Goal: Complete application form

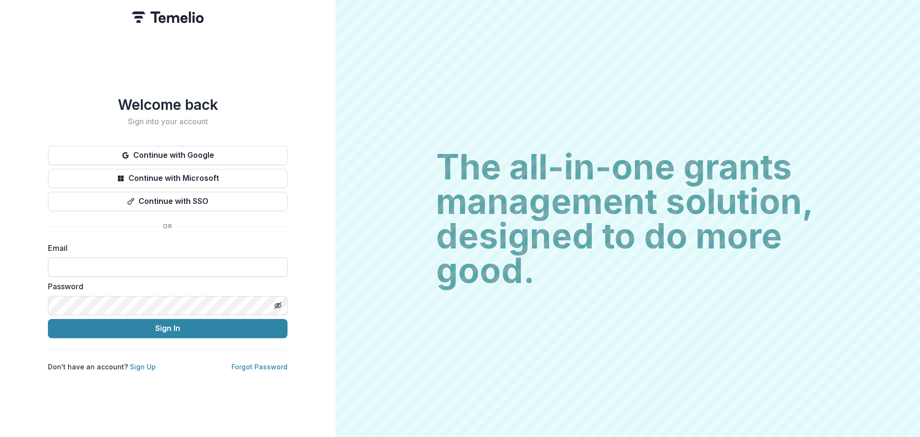
click at [219, 264] on input at bounding box center [168, 266] width 240 height 19
type input "**********"
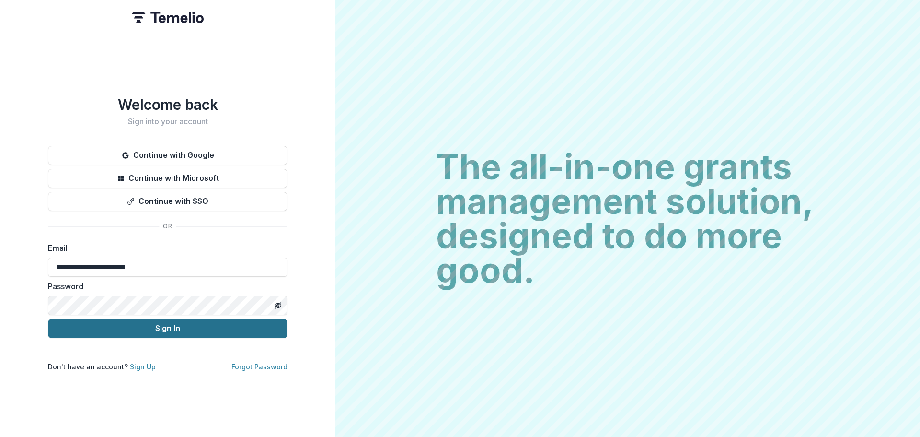
click at [196, 326] on button "Sign In" at bounding box center [168, 328] width 240 height 19
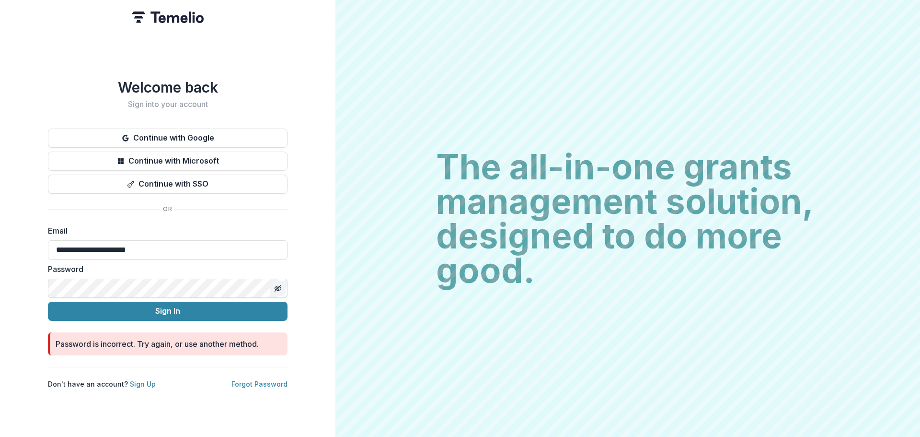
click at [276, 286] on icon "Toggle password visibility" at bounding box center [277, 288] width 5 height 4
click at [159, 304] on button "Sign In" at bounding box center [168, 310] width 240 height 19
click at [267, 380] on link "Forgot Password" at bounding box center [259, 383] width 56 height 8
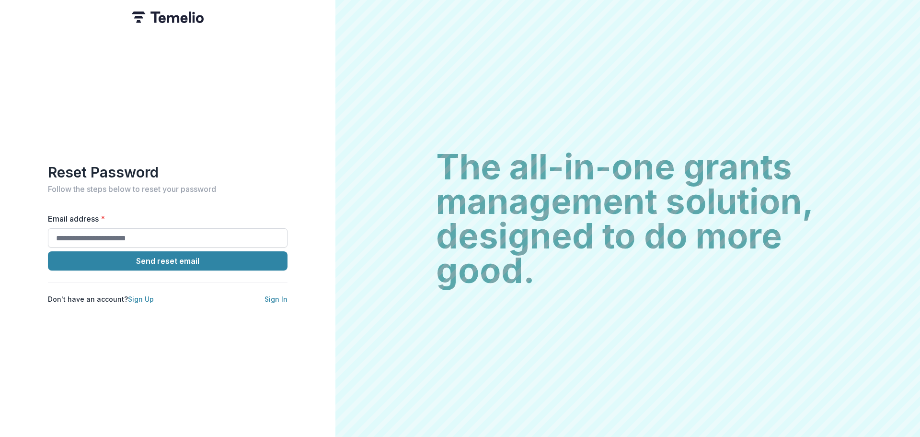
click at [145, 236] on input "Email address *" at bounding box center [168, 237] width 240 height 19
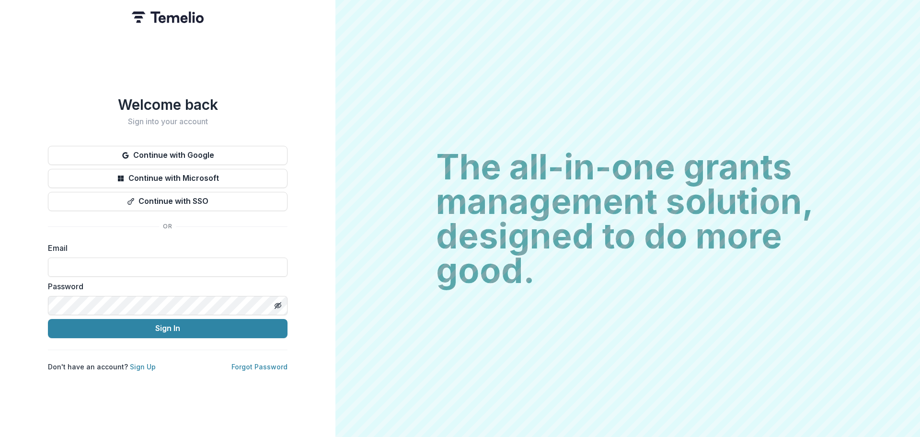
click at [103, 273] on form "Email Password Sign In" at bounding box center [168, 290] width 240 height 96
click at [105, 259] on input at bounding box center [168, 266] width 240 height 19
type input "**********"
click at [277, 301] on icon "Toggle password visibility" at bounding box center [278, 305] width 8 height 8
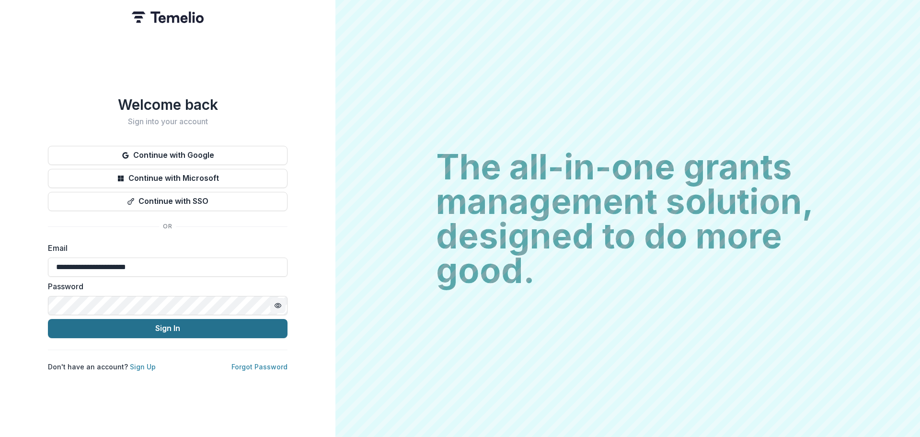
click at [223, 330] on button "Sign In" at bounding box center [168, 328] width 240 height 19
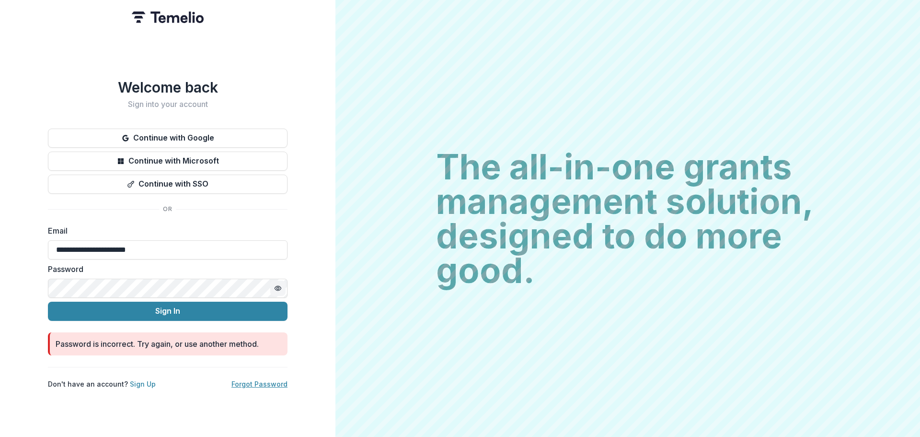
click at [256, 381] on link "Forgot Password" at bounding box center [259, 383] width 56 height 8
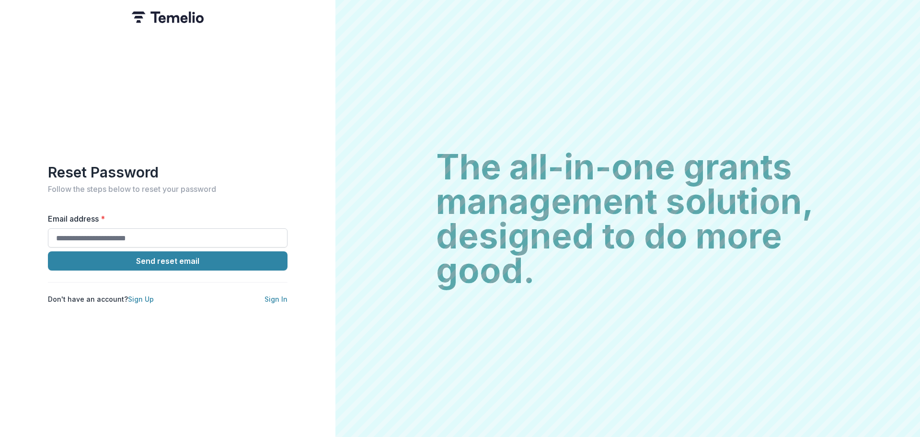
click at [180, 239] on input "Email address *" at bounding box center [168, 237] width 240 height 19
type input "**********"
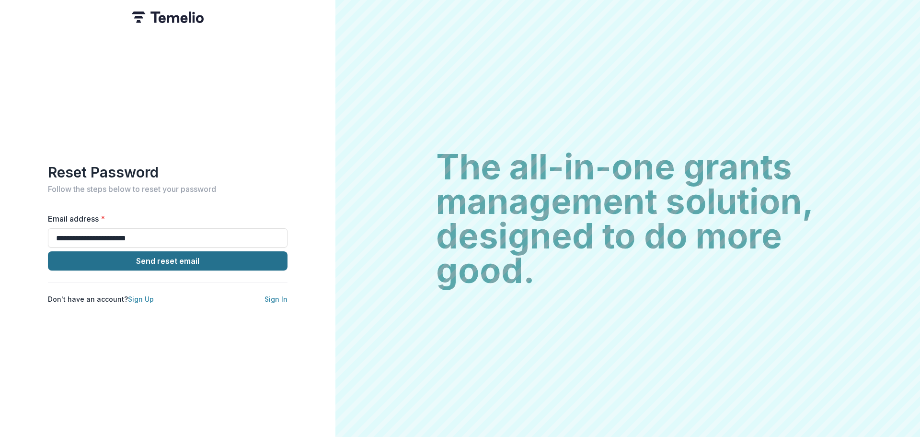
click at [145, 260] on button "Send reset email" at bounding box center [168, 260] width 240 height 19
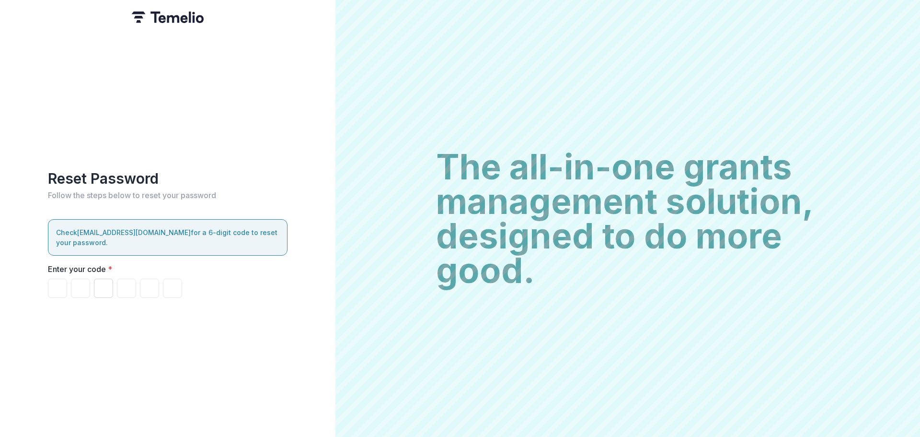
type input "*"
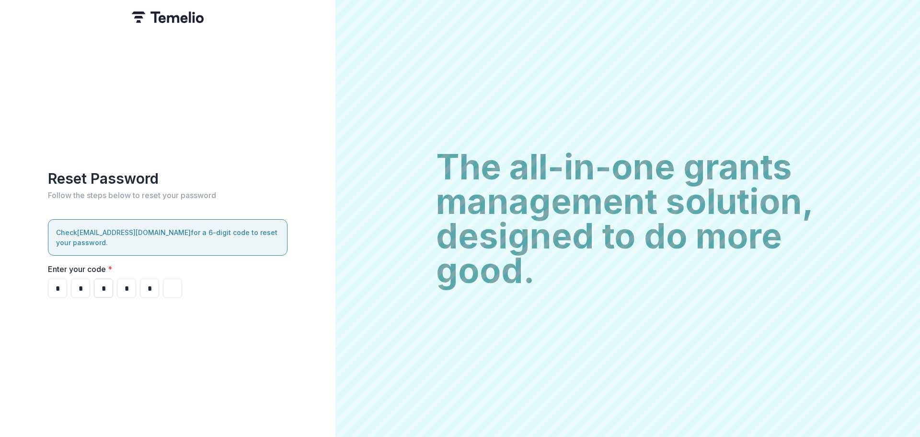
type input "*"
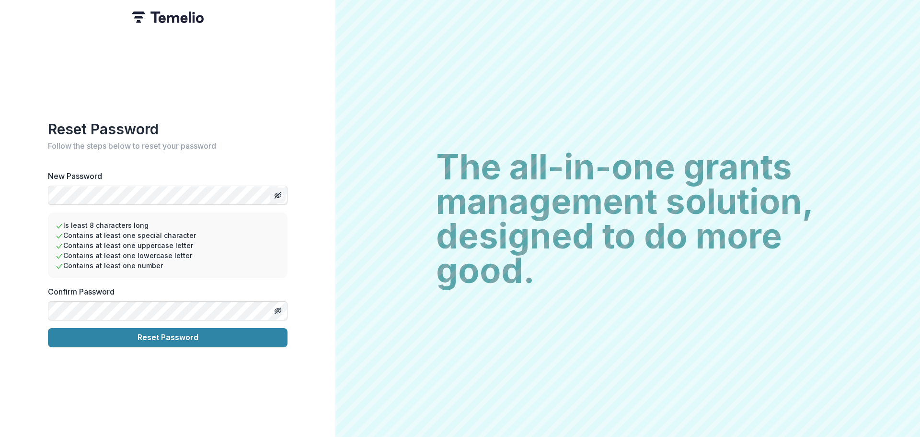
click at [280, 193] on icon "Toggle password visibility" at bounding box center [278, 195] width 8 height 8
click at [278, 307] on line "Toggle password visibility" at bounding box center [278, 310] width 6 height 6
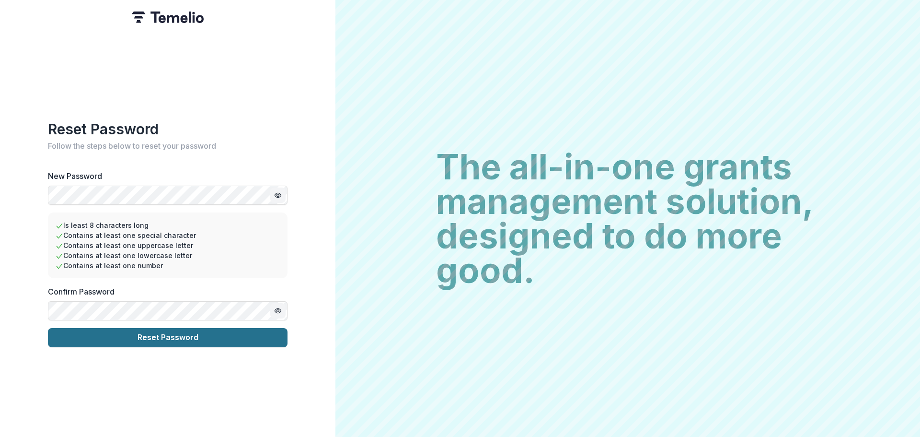
click at [184, 333] on button "Reset Password" at bounding box center [168, 337] width 240 height 19
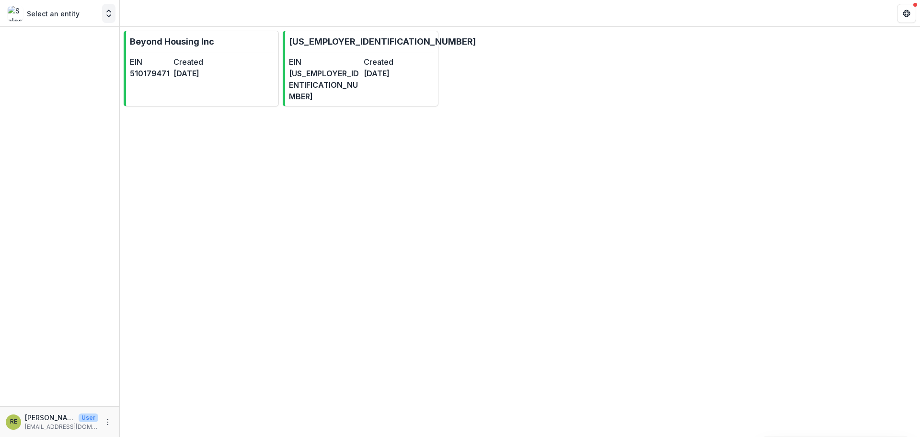
click at [107, 11] on polyline "Open entity switcher" at bounding box center [109, 11] width 4 height 2
click at [97, 55] on div "Beyond Housing Inc" at bounding box center [55, 51] width 111 height 11
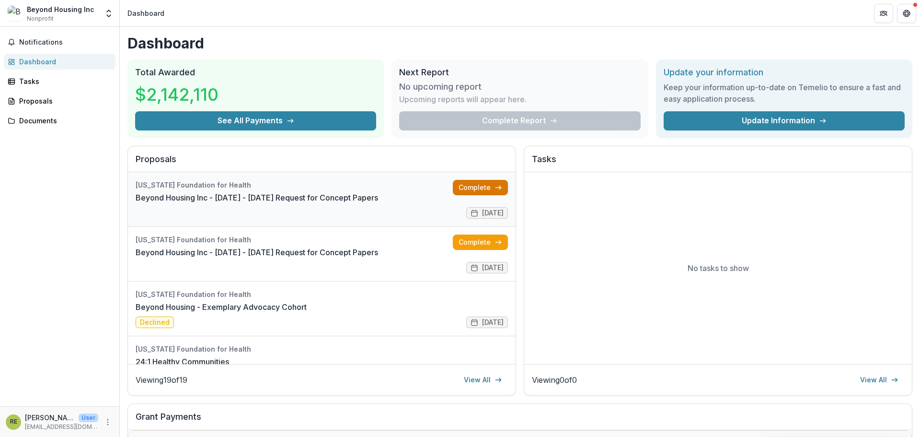
click at [482, 187] on link "Complete" at bounding box center [480, 187] width 55 height 15
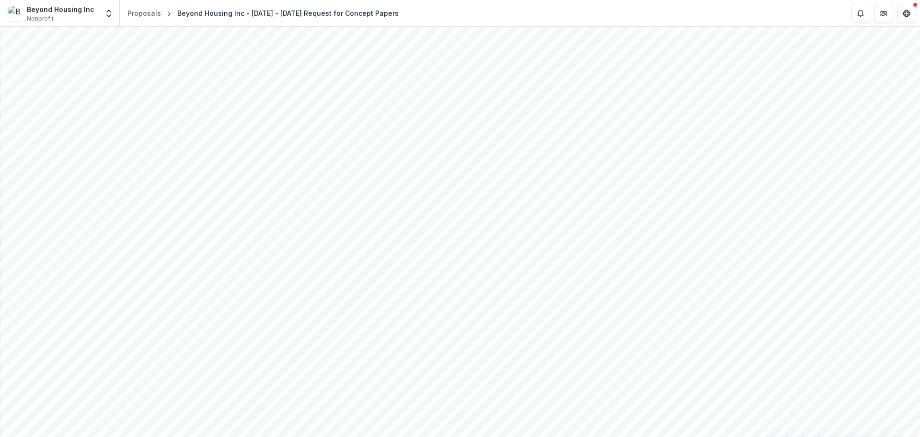
scroll to position [1225, 0]
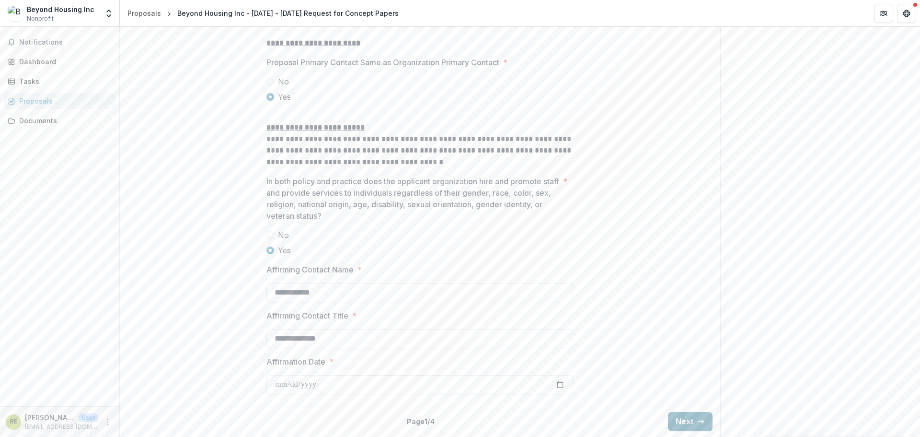
click at [679, 423] on button "Next" at bounding box center [690, 421] width 45 height 19
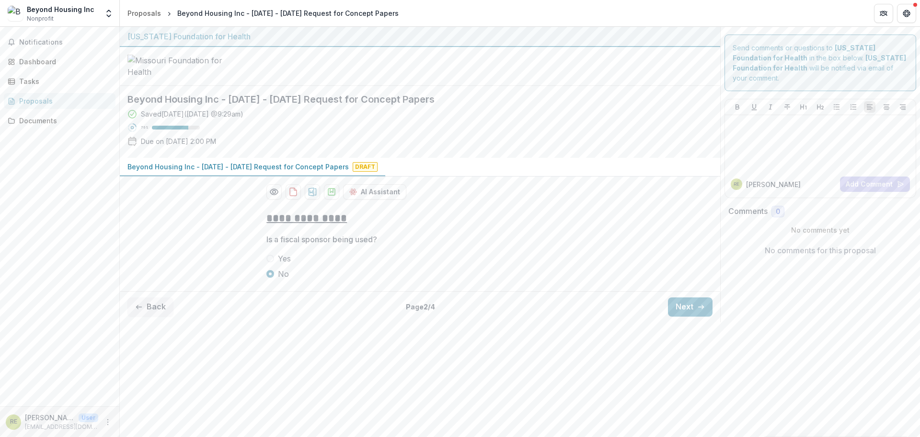
scroll to position [0, 0]
click at [692, 316] on button "Next" at bounding box center [690, 306] width 45 height 19
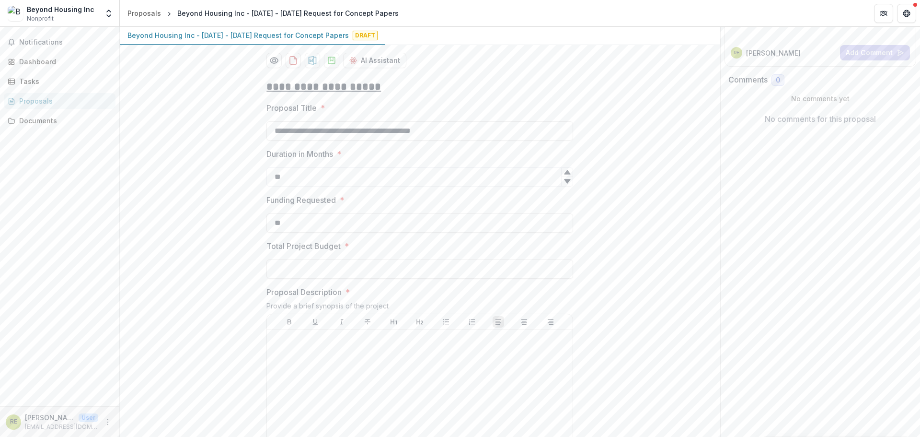
scroll to position [144, 0]
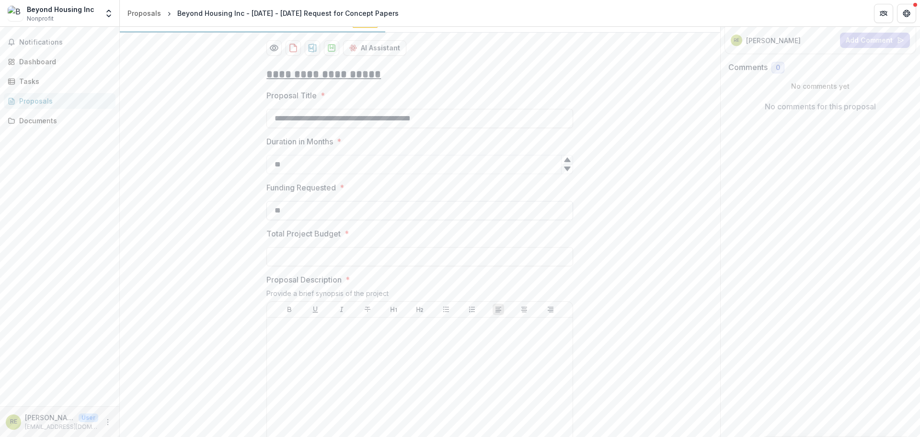
click at [298, 220] on input "**" at bounding box center [419, 210] width 307 height 19
type input "*******"
click at [341, 266] on input "Total Project Budget *" at bounding box center [419, 256] width 307 height 19
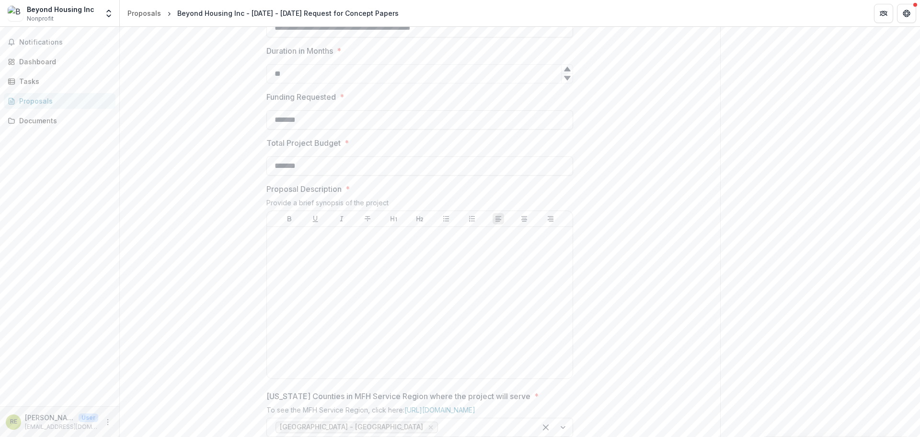
scroll to position [240, 0]
type input "*******"
click at [337, 324] on div at bounding box center [420, 297] width 298 height 144
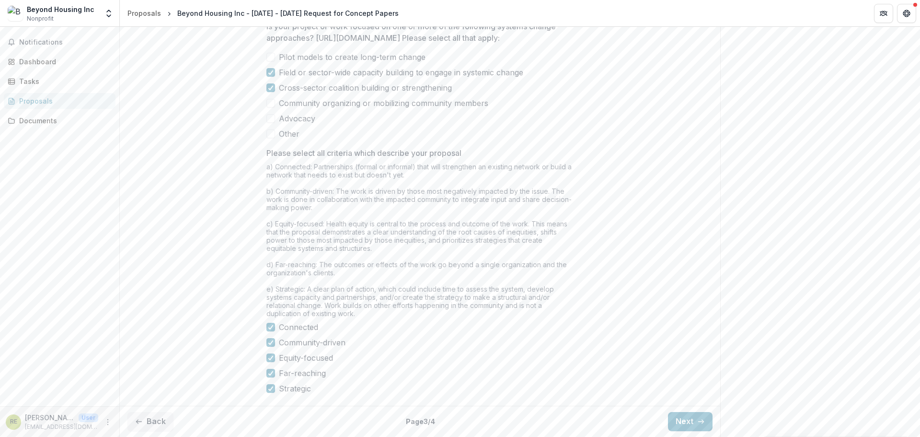
scroll to position [742, 0]
click at [690, 425] on button "Next" at bounding box center [690, 421] width 45 height 19
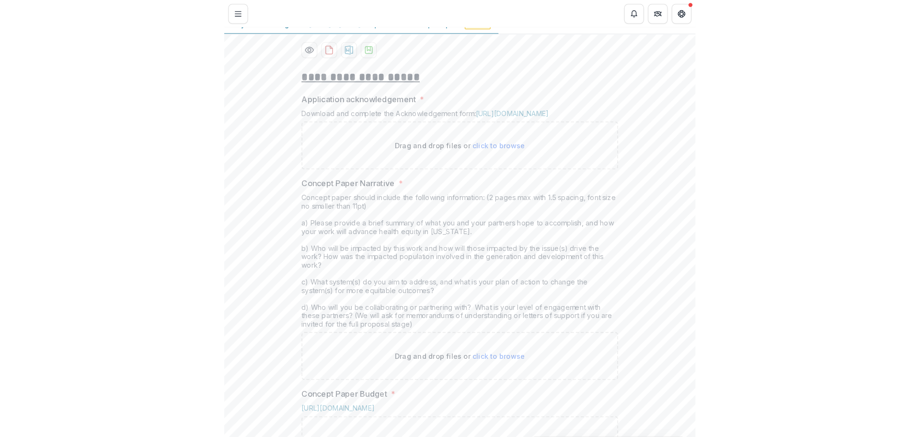
scroll to position [167, 0]
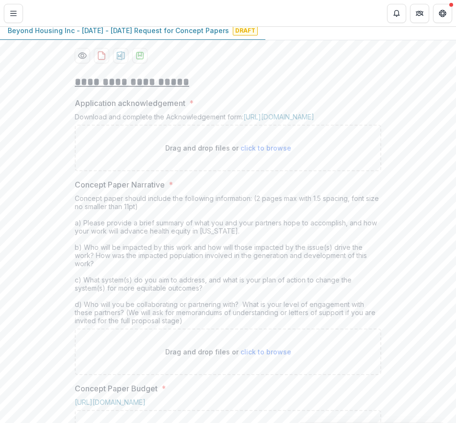
click at [267, 152] on span "click to browse" at bounding box center [266, 148] width 51 height 8
type input "**********"
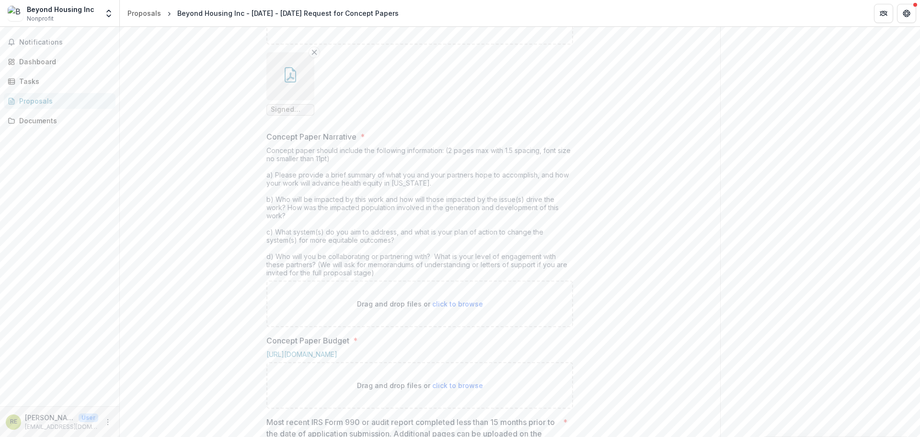
scroll to position [358, 0]
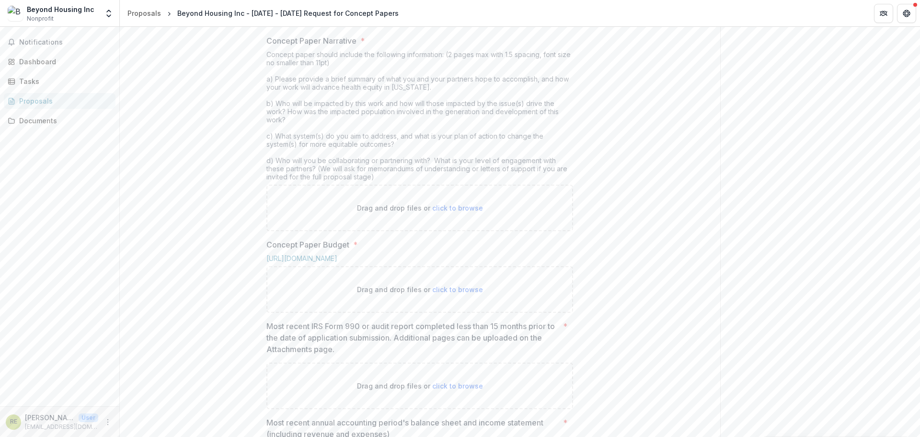
click at [445, 212] on span "click to browse" at bounding box center [457, 208] width 51 height 8
type input "**********"
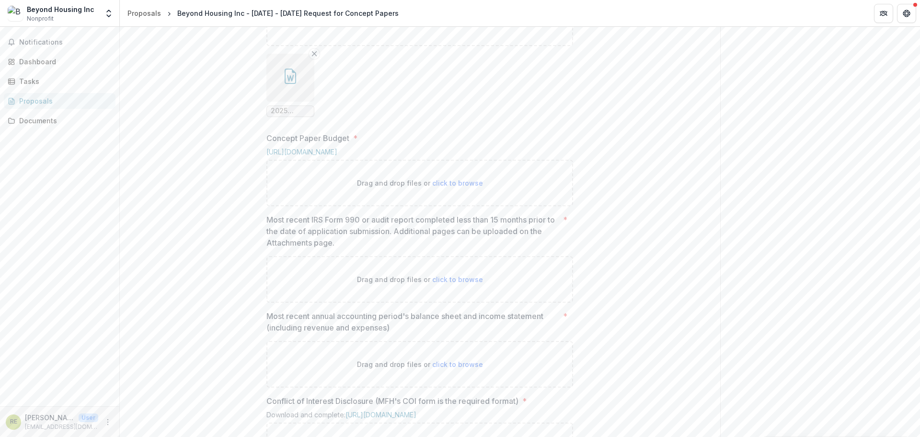
scroll to position [550, 0]
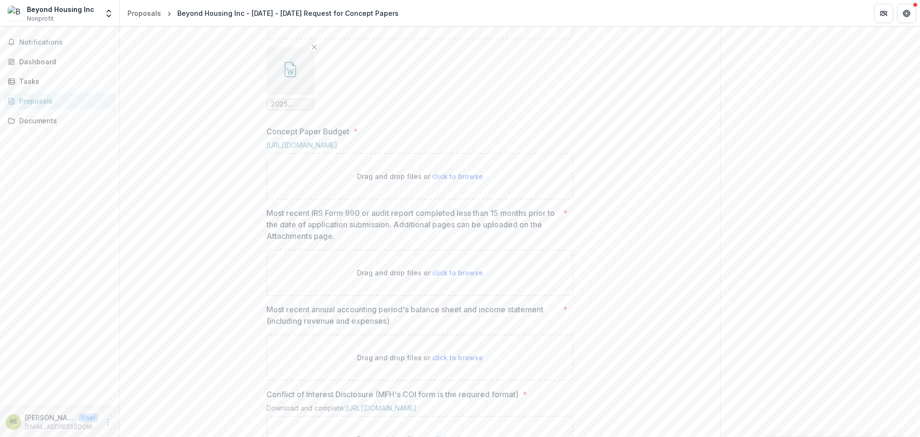
click at [455, 180] on span "click to browse" at bounding box center [457, 176] width 51 height 8
type input "**********"
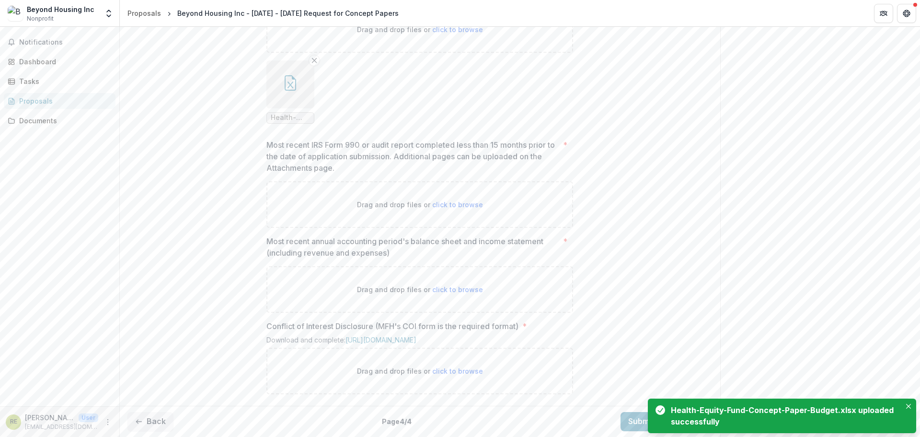
scroll to position [742, 0]
click at [454, 208] on span "click to browse" at bounding box center [457, 204] width 51 height 8
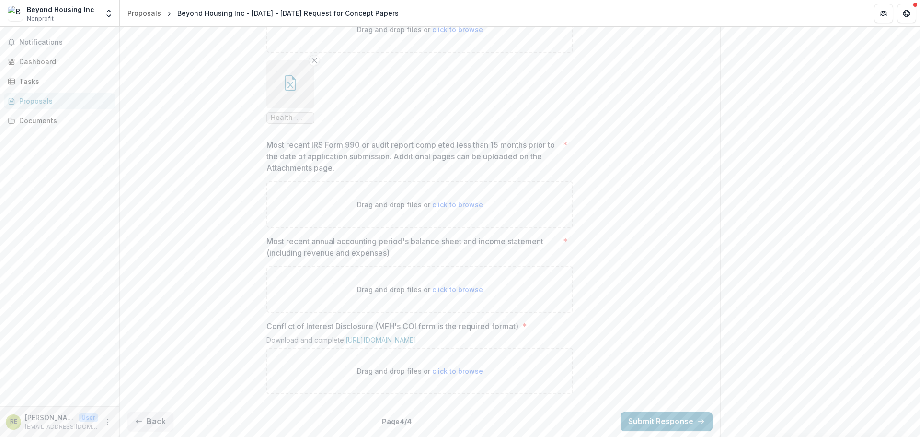
type input "**********"
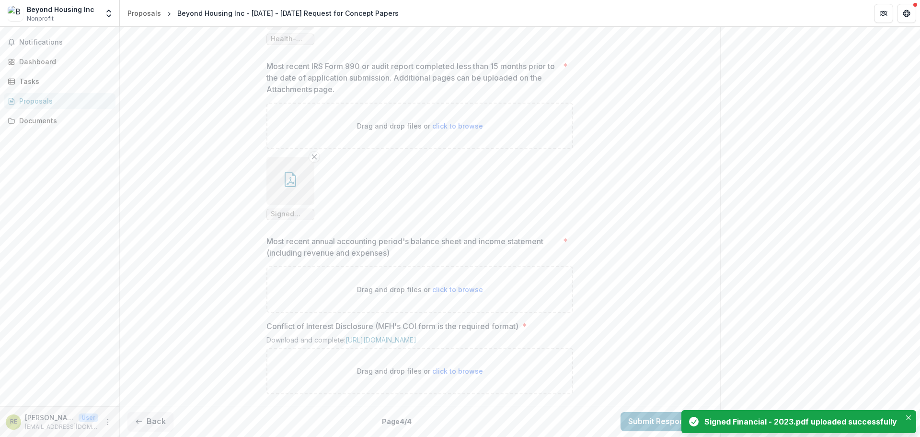
scroll to position [864, 0]
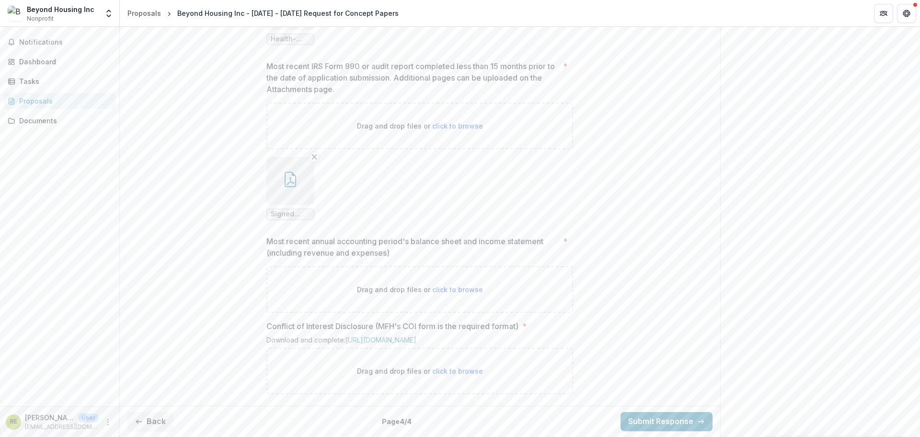
click at [453, 285] on span "click to browse" at bounding box center [457, 289] width 51 height 8
type input "**********"
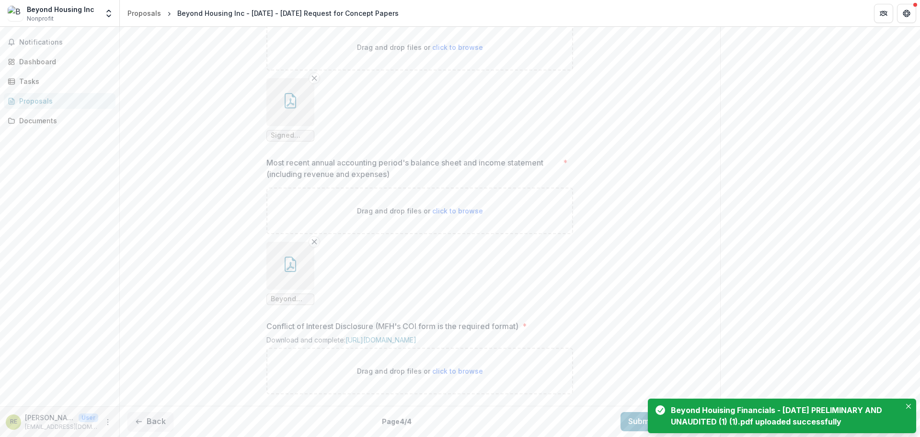
scroll to position [943, 0]
click at [464, 368] on span "click to browse" at bounding box center [457, 371] width 51 height 8
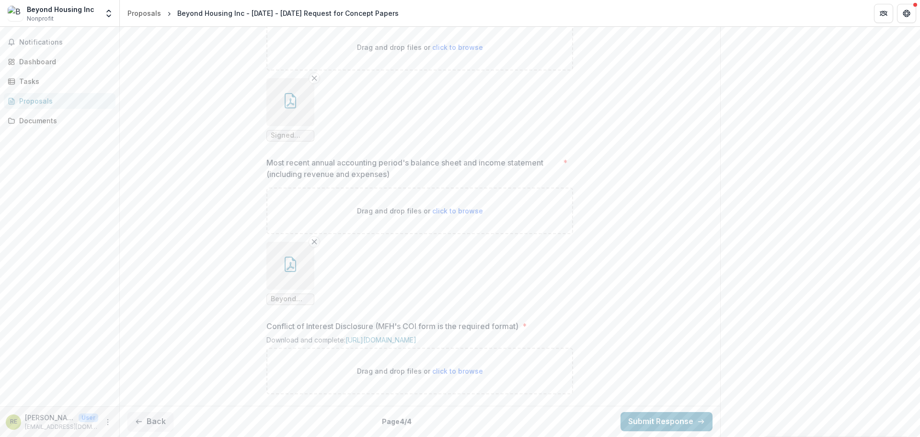
type input "**********"
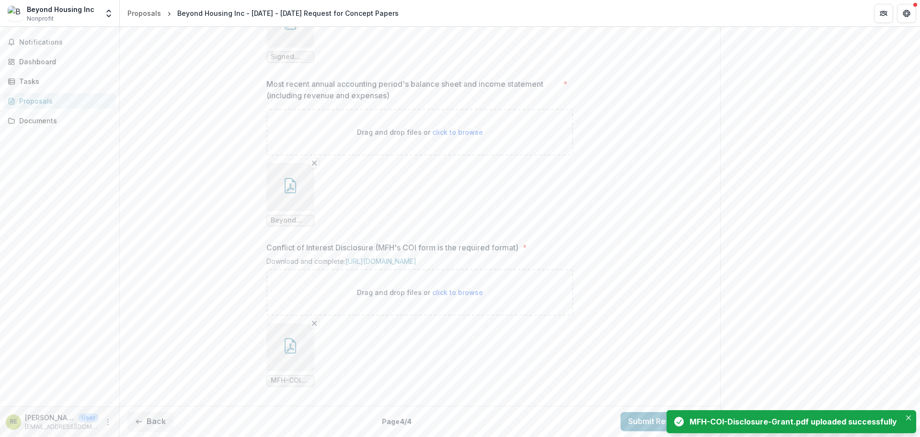
scroll to position [1022, 0]
click at [907, 416] on icon "Close" at bounding box center [908, 417] width 5 height 5
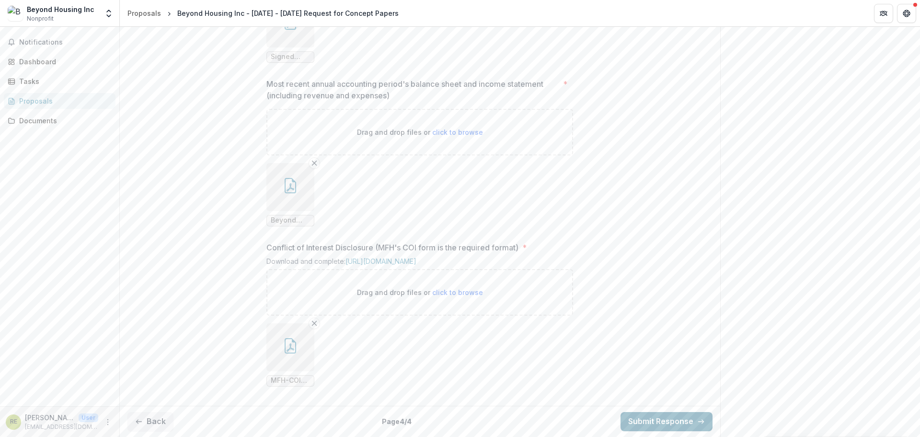
click at [654, 425] on button "Submit Response" at bounding box center [666, 421] width 92 height 19
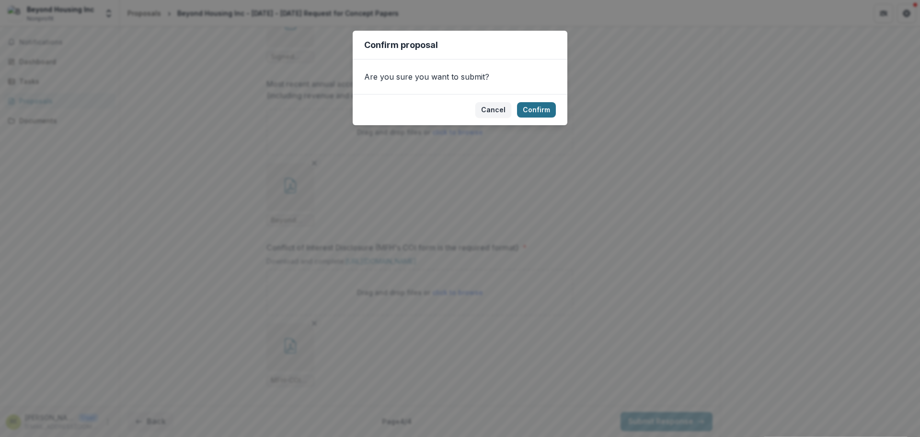
click at [537, 112] on button "Confirm" at bounding box center [536, 109] width 39 height 15
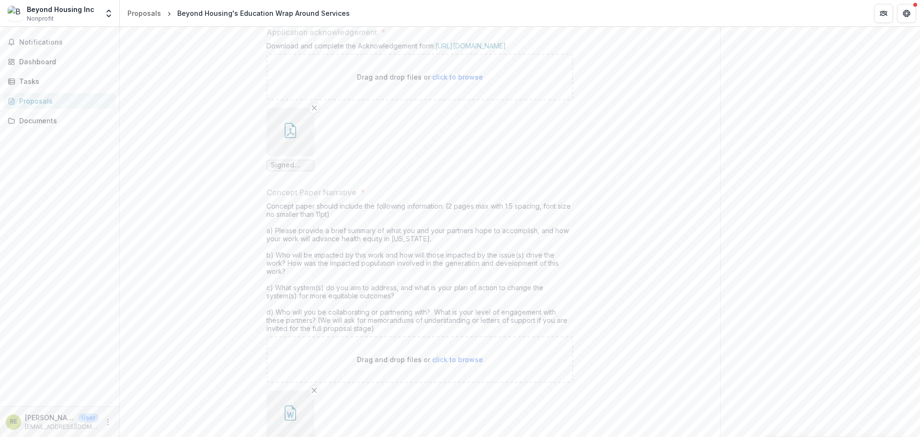
scroll to position [0, 0]
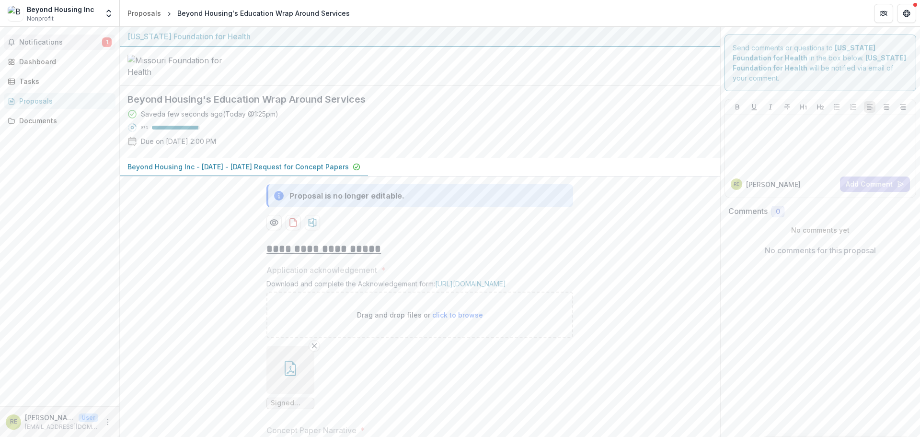
click at [29, 36] on button "Notifications 1" at bounding box center [60, 41] width 112 height 15
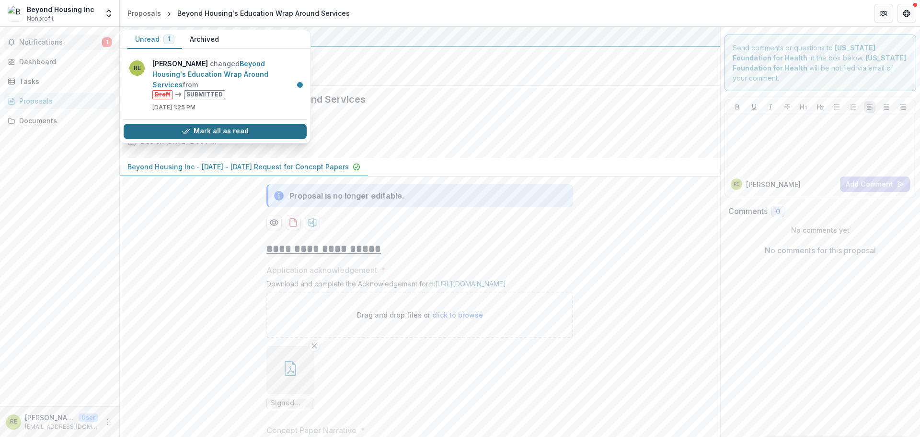
click at [245, 124] on button "Mark all as read" at bounding box center [215, 131] width 183 height 15
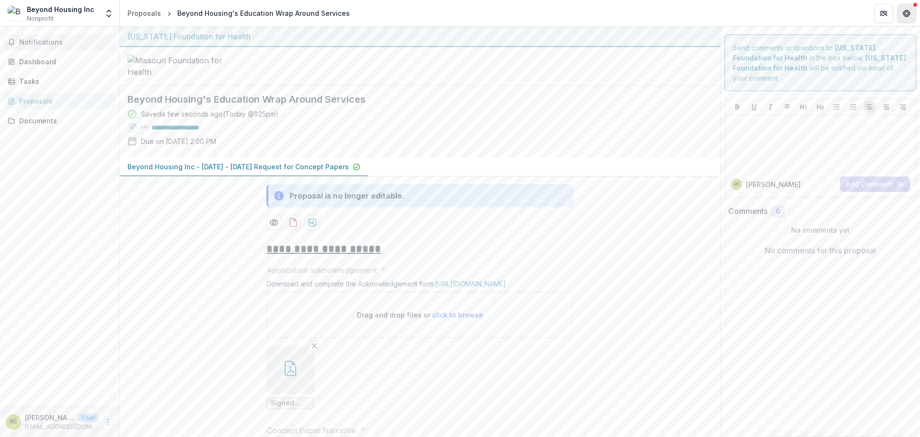
click at [911, 18] on button "Get Help" at bounding box center [906, 13] width 19 height 19
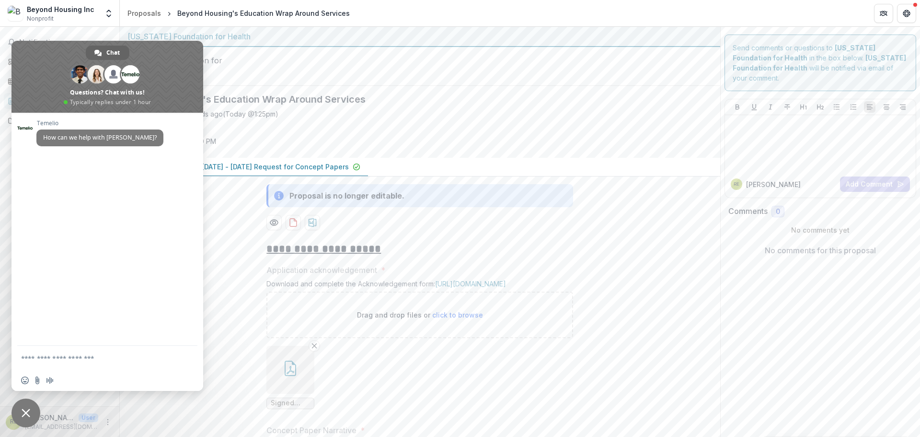
click at [25, 409] on span "Close chat" at bounding box center [26, 412] width 9 height 9
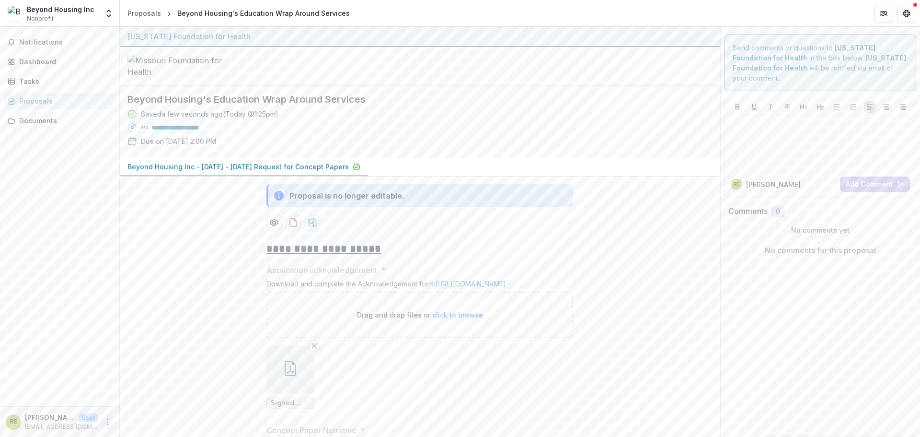
click at [107, 420] on icon "More" at bounding box center [108, 422] width 8 height 8
click at [147, 420] on button "Logout" at bounding box center [171, 417] width 103 height 16
